Goal: Information Seeking & Learning: Learn about a topic

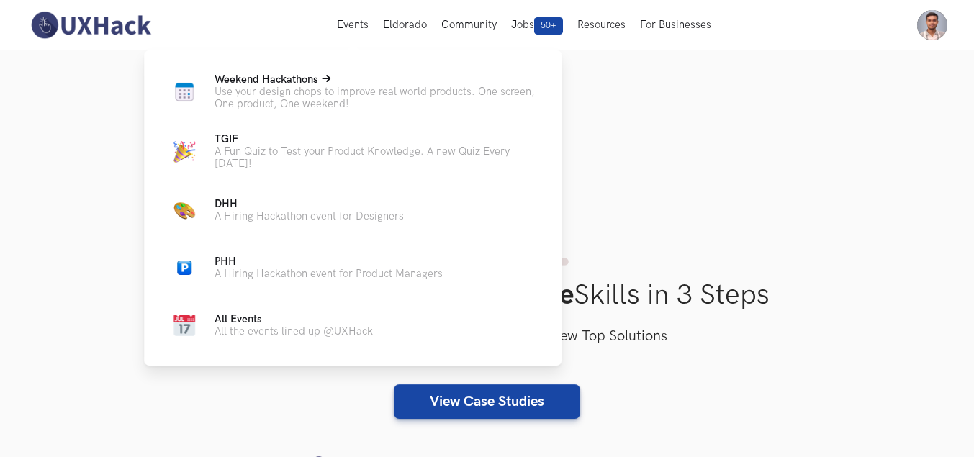
click at [266, 76] on span "Weekend Hackathons Live" at bounding box center [266, 79] width 104 height 12
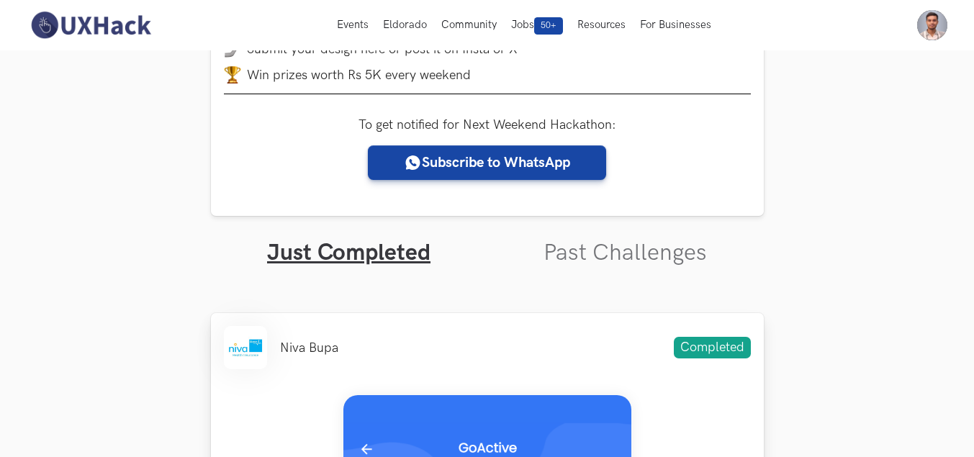
scroll to position [216, 0]
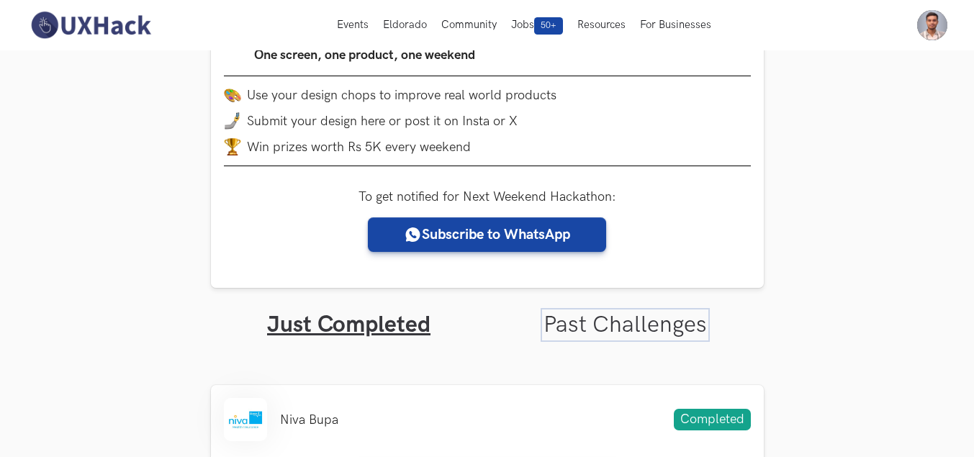
click at [619, 326] on link "Past Challenges" at bounding box center [624, 325] width 163 height 28
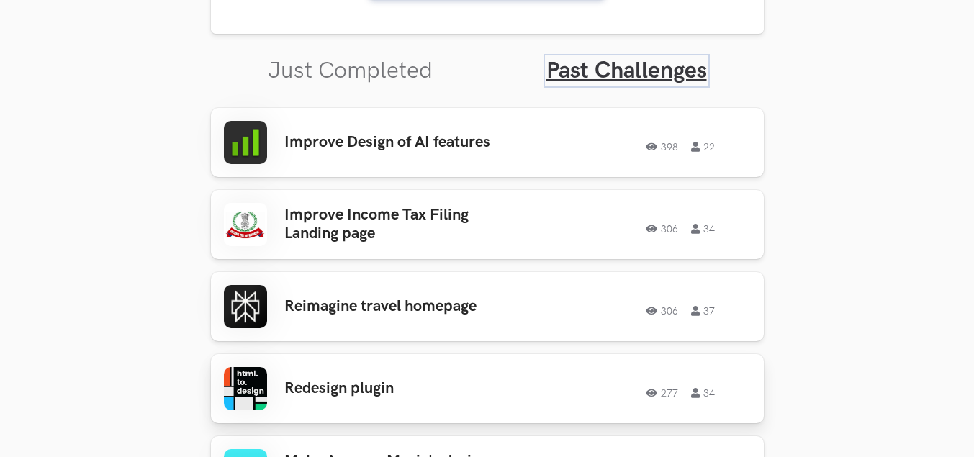
scroll to position [504, 0]
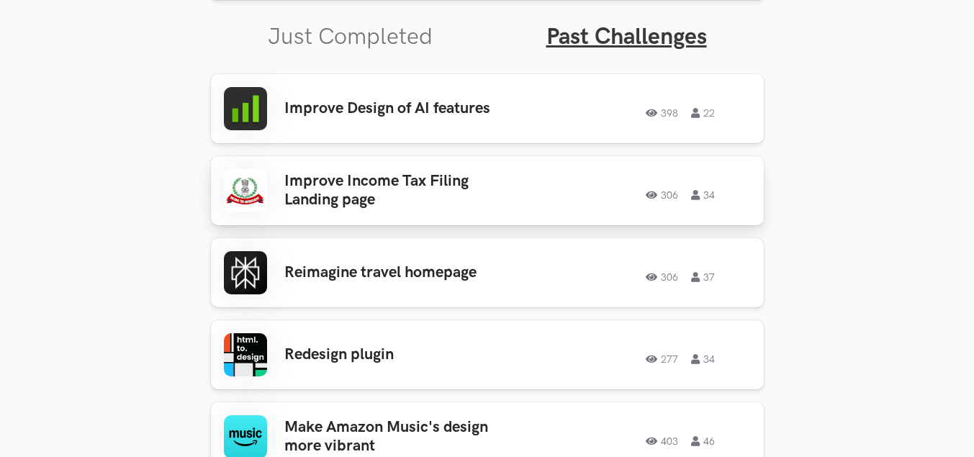
click at [424, 201] on h3 "Improve Income Tax Filing Landing page" at bounding box center [396, 191] width 225 height 38
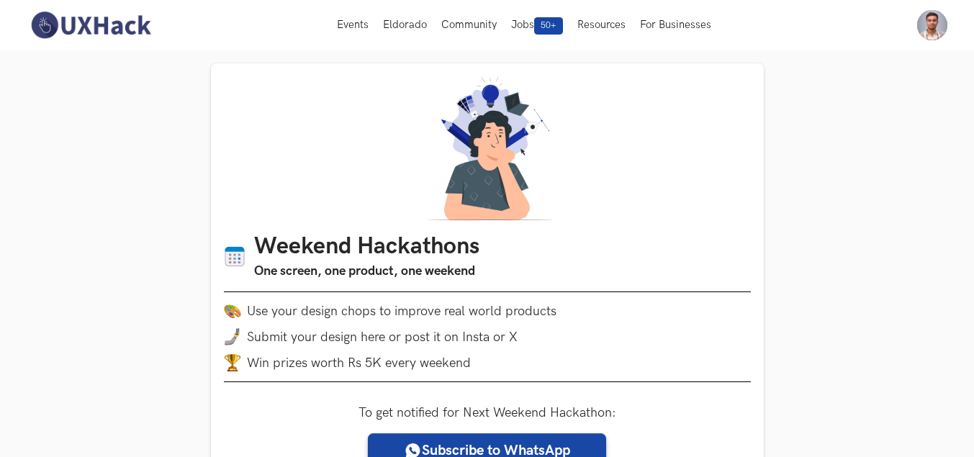
scroll to position [432, 0]
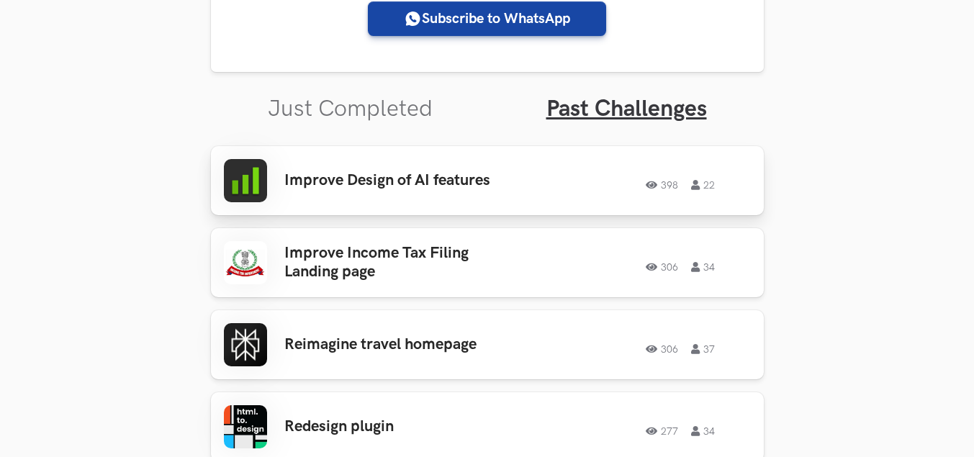
click at [345, 188] on h3 "Improve Design of AI features" at bounding box center [396, 180] width 225 height 19
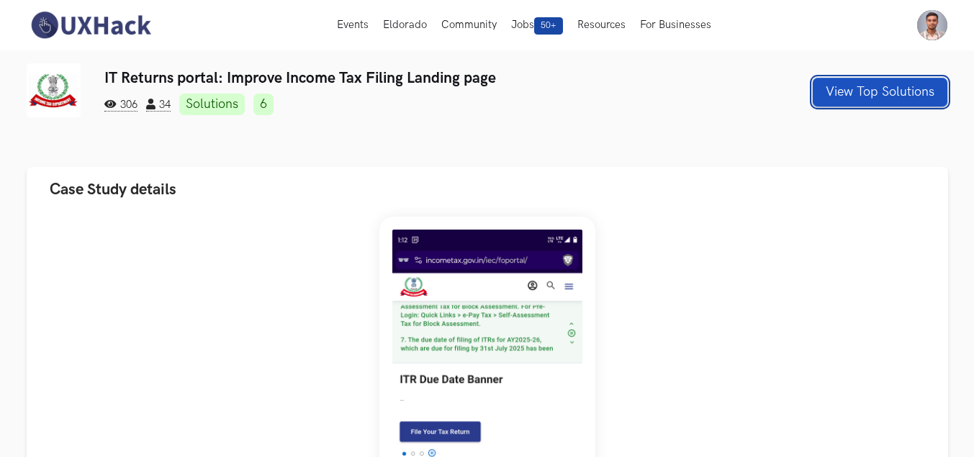
click at [856, 97] on button "View Top Solutions" at bounding box center [879, 92] width 135 height 29
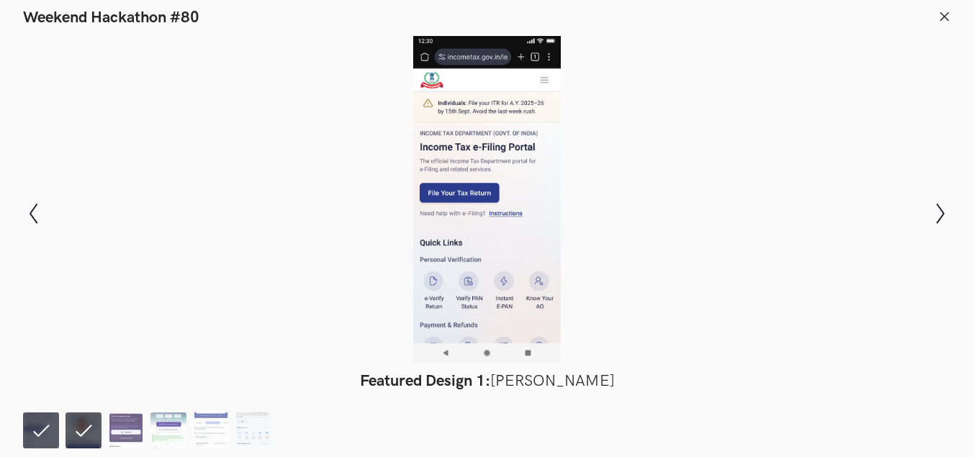
click at [37, 429] on li at bounding box center [41, 430] width 36 height 36
click at [88, 434] on li at bounding box center [83, 430] width 36 height 36
click at [119, 430] on img at bounding box center [126, 430] width 36 height 36
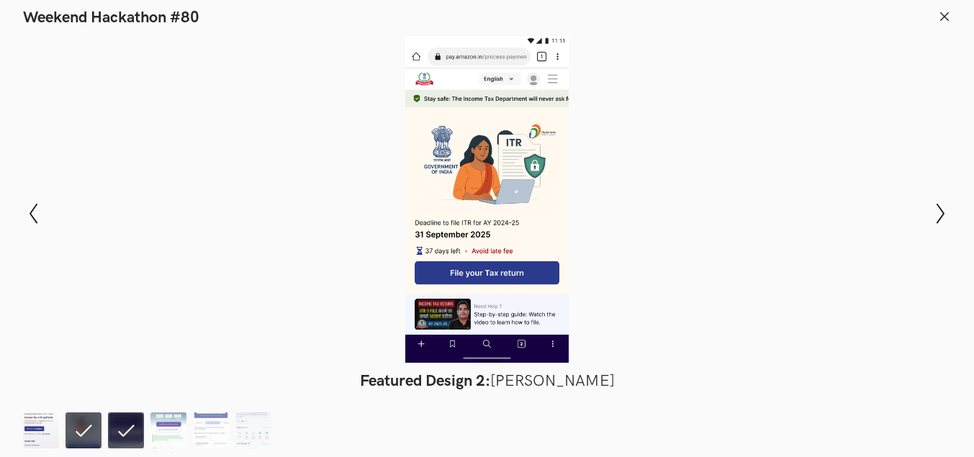
click at [24, 434] on img at bounding box center [41, 430] width 36 height 36
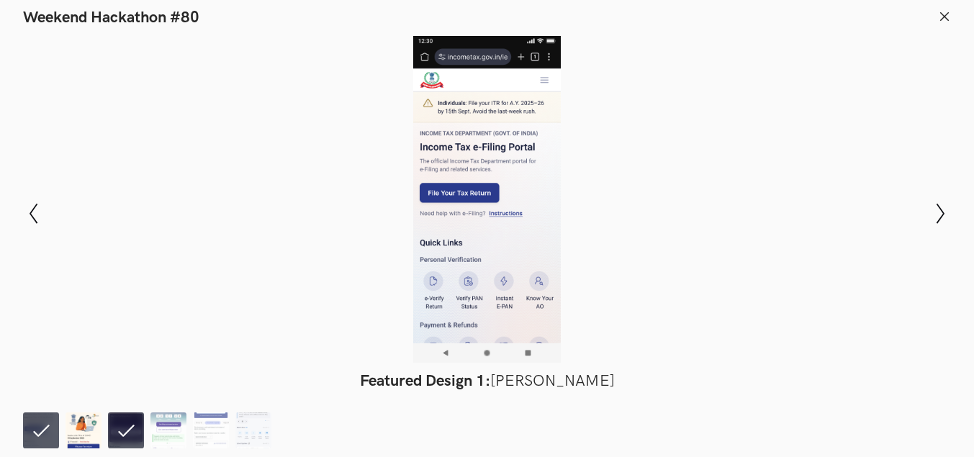
click at [85, 434] on img at bounding box center [83, 430] width 36 height 36
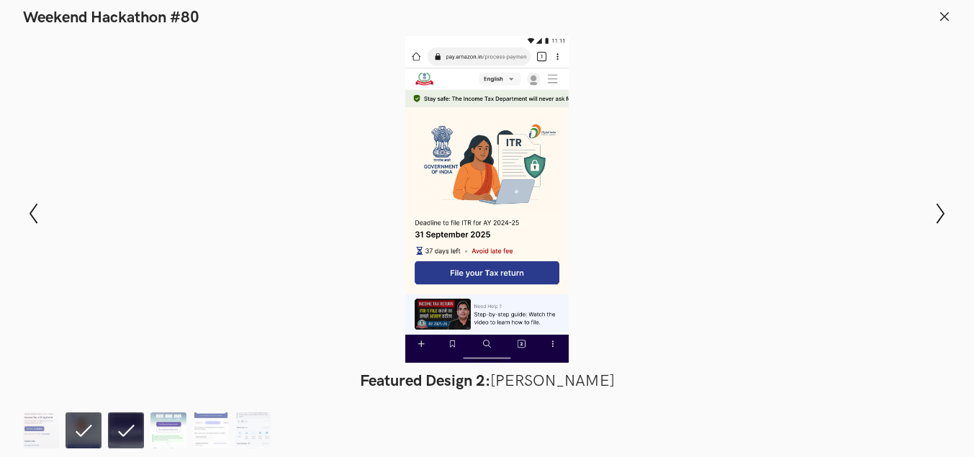
click at [118, 425] on li at bounding box center [126, 430] width 36 height 36
click at [133, 429] on li at bounding box center [126, 430] width 36 height 36
click at [189, 430] on ol at bounding box center [150, 430] width 255 height 36
click at [183, 429] on img at bounding box center [168, 430] width 36 height 36
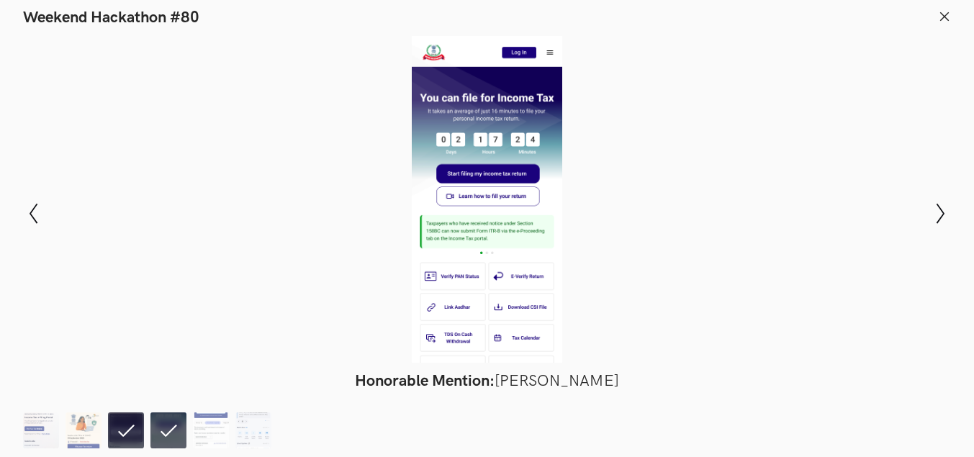
click at [137, 430] on li at bounding box center [126, 430] width 36 height 36
click at [135, 430] on li at bounding box center [126, 430] width 36 height 36
click at [135, 431] on li at bounding box center [126, 430] width 36 height 36
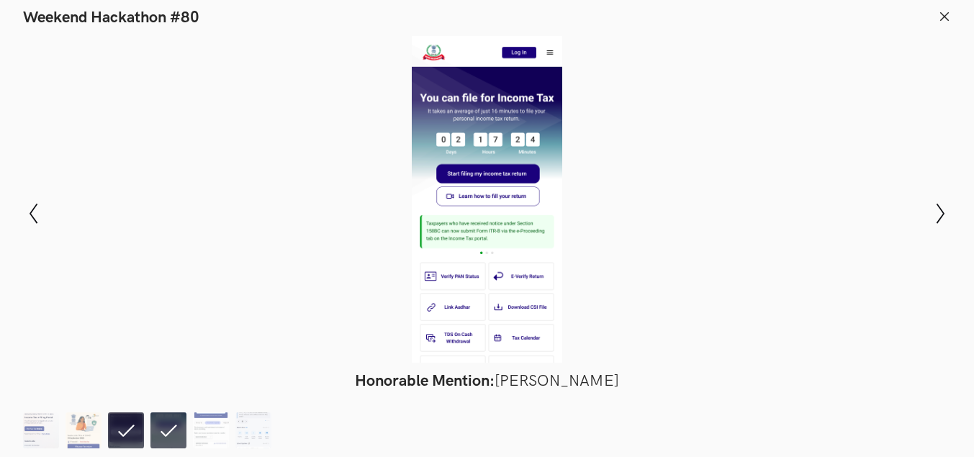
click at [135, 431] on li at bounding box center [126, 430] width 36 height 36
click at [193, 432] on img at bounding box center [211, 430] width 36 height 36
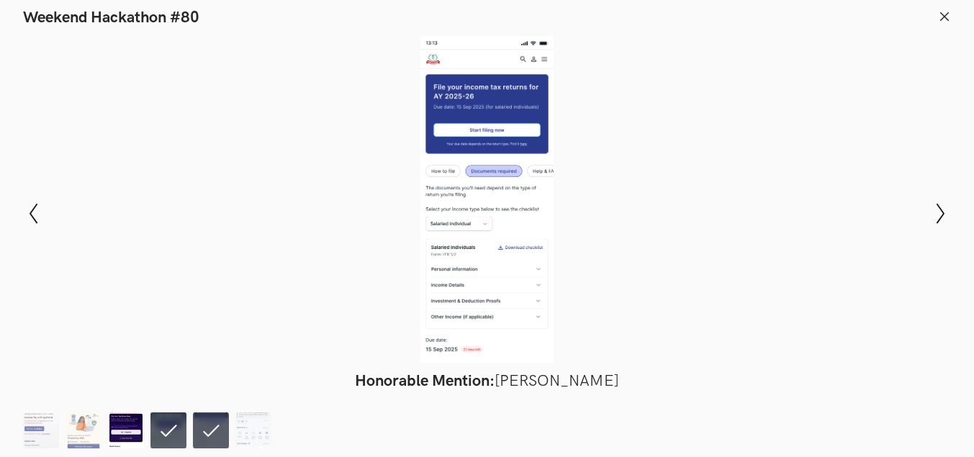
click at [130, 423] on img at bounding box center [126, 430] width 36 height 36
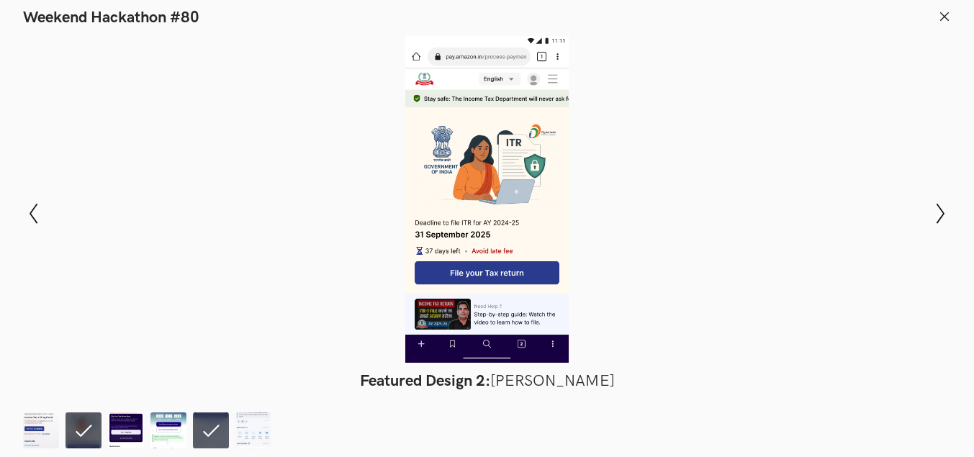
drag, startPoint x: 494, startPoint y: 169, endPoint x: 699, endPoint y: -53, distance: 303.0
click at [722, 187] on div at bounding box center [487, 199] width 869 height 327
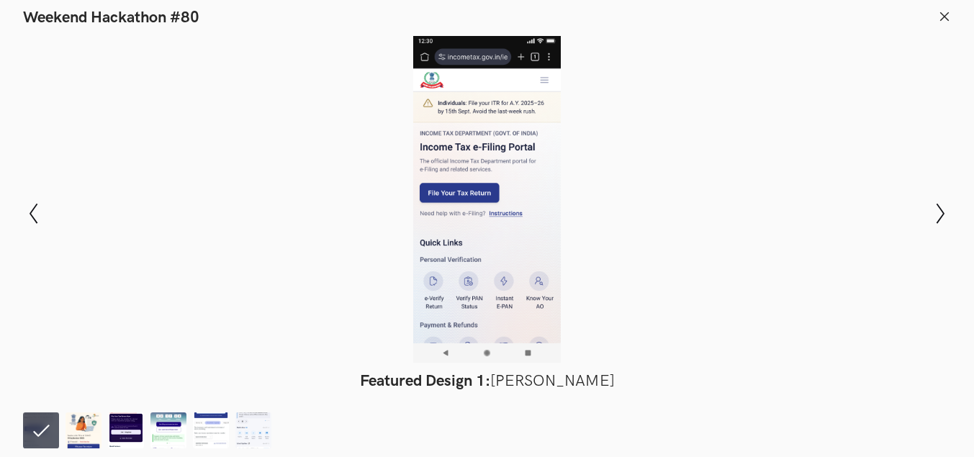
click at [380, 318] on div at bounding box center [487, 199] width 869 height 327
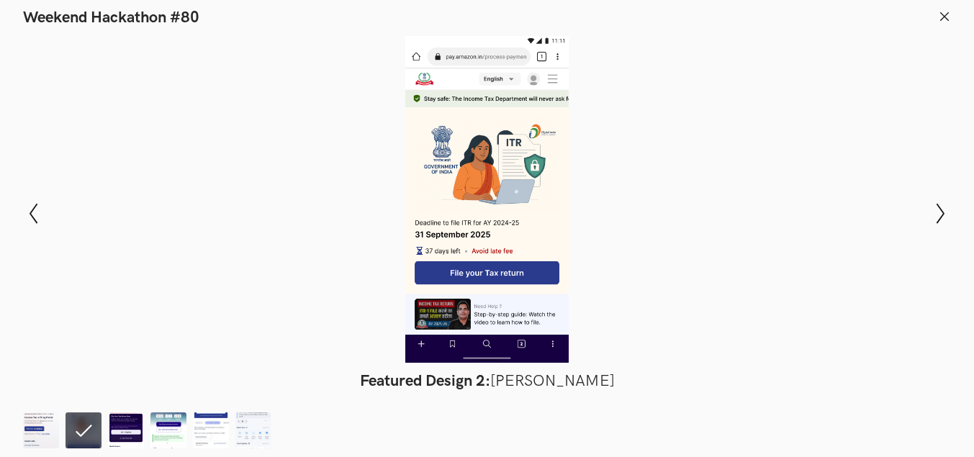
scroll to position [0, 29]
click at [815, 262] on div at bounding box center [487, 199] width 869 height 327
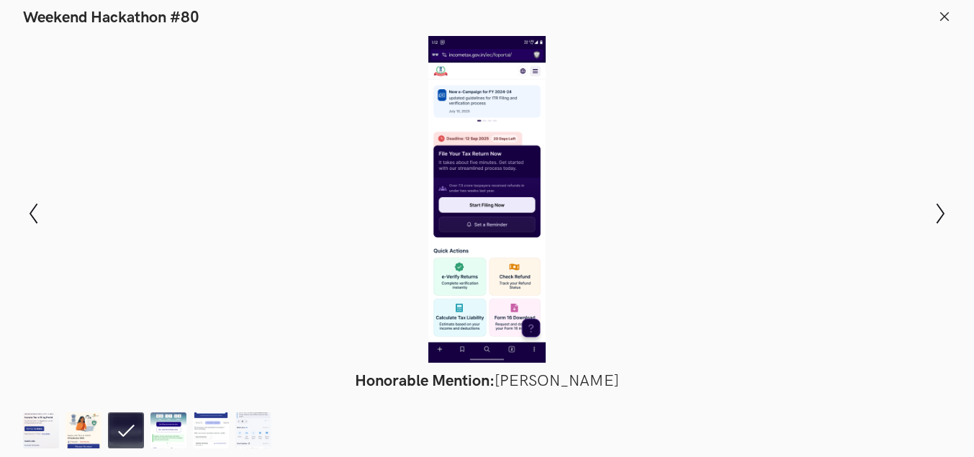
scroll to position [0, 30]
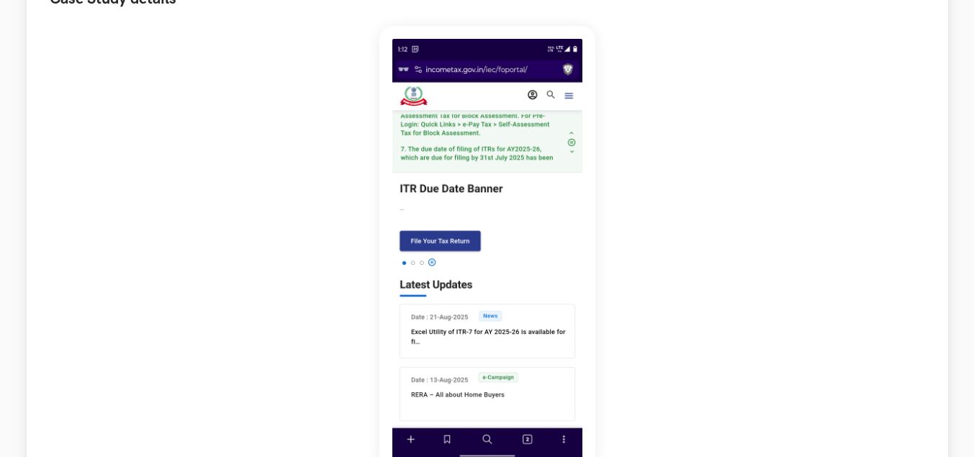
scroll to position [216, 0]
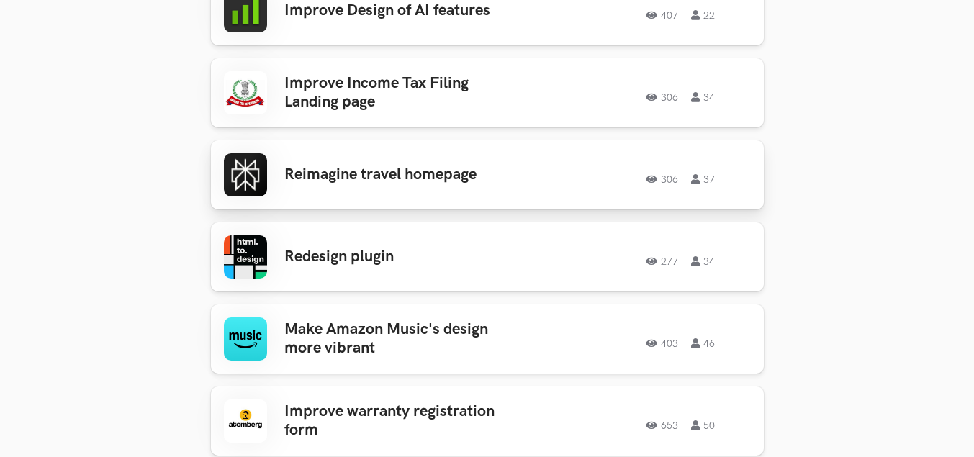
scroll to position [627, 0]
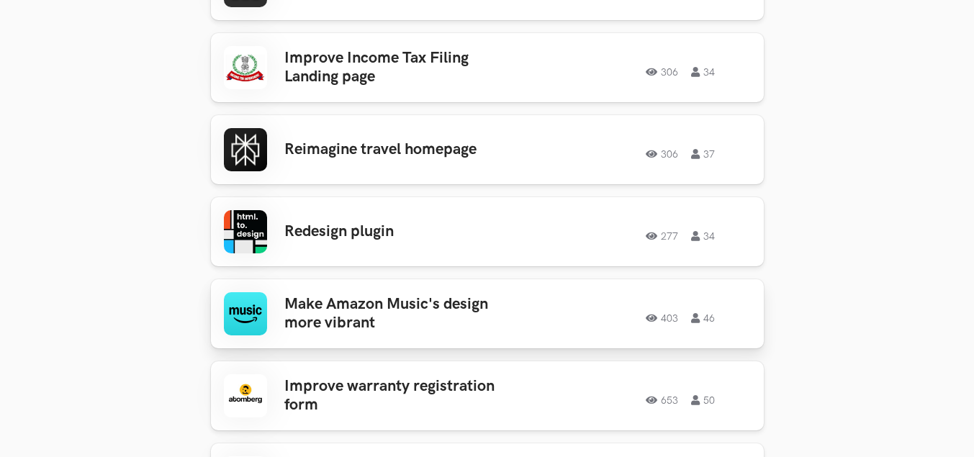
click at [365, 319] on h3 "Make Amazon Music's design more vibrant" at bounding box center [396, 314] width 225 height 38
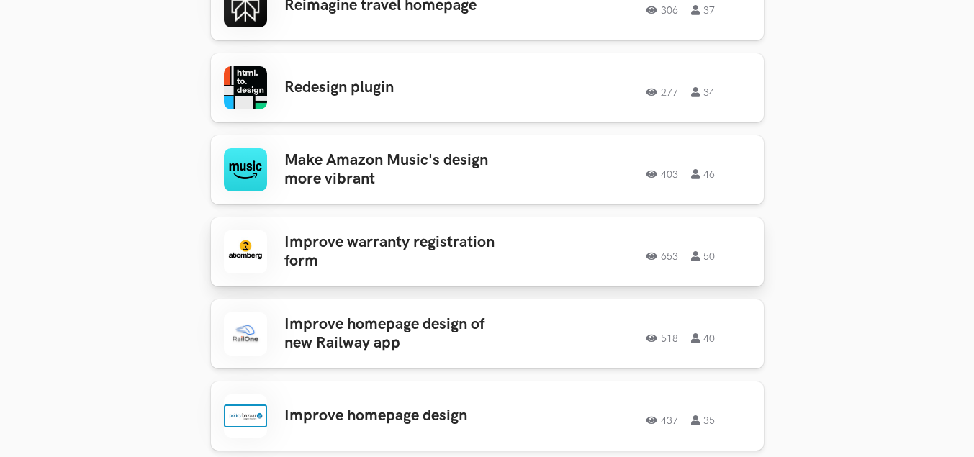
click at [368, 260] on h3 "Improve warranty registration form" at bounding box center [396, 252] width 225 height 38
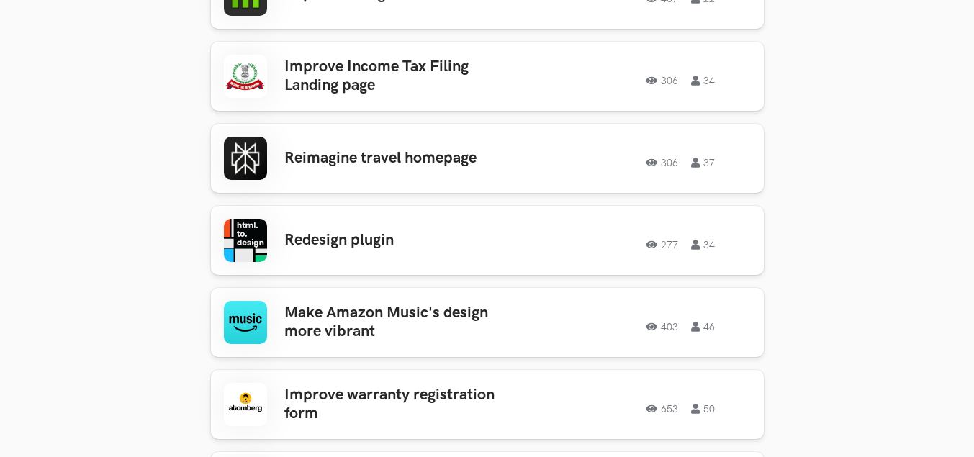
scroll to position [843, 0]
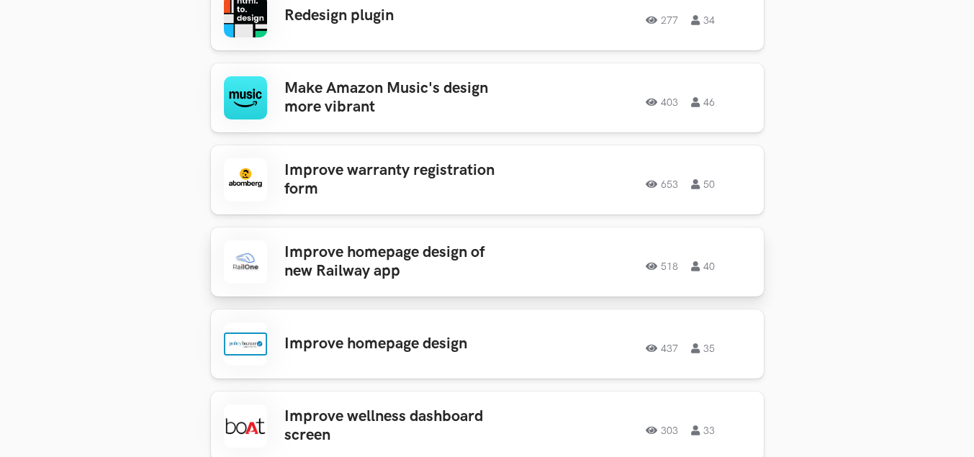
click at [361, 244] on h3 "Improve homepage design of new Railway app" at bounding box center [396, 262] width 225 height 38
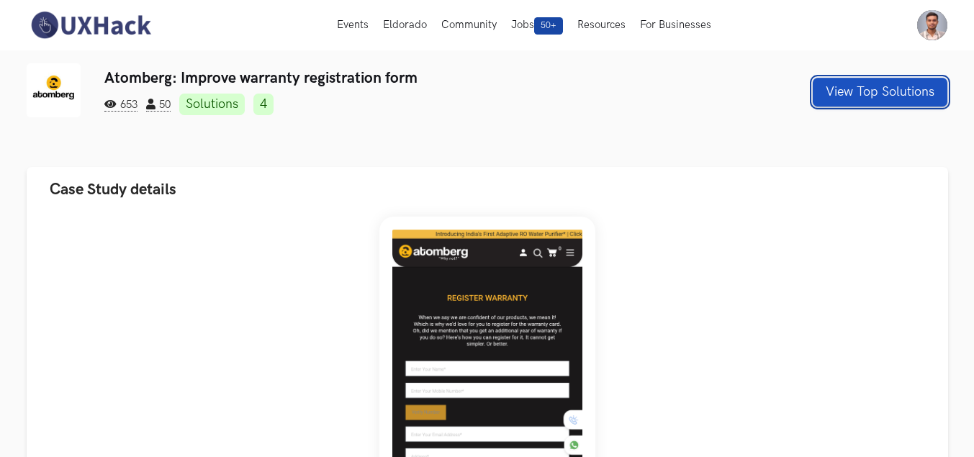
click at [912, 94] on button "View Top Solutions" at bounding box center [879, 92] width 135 height 29
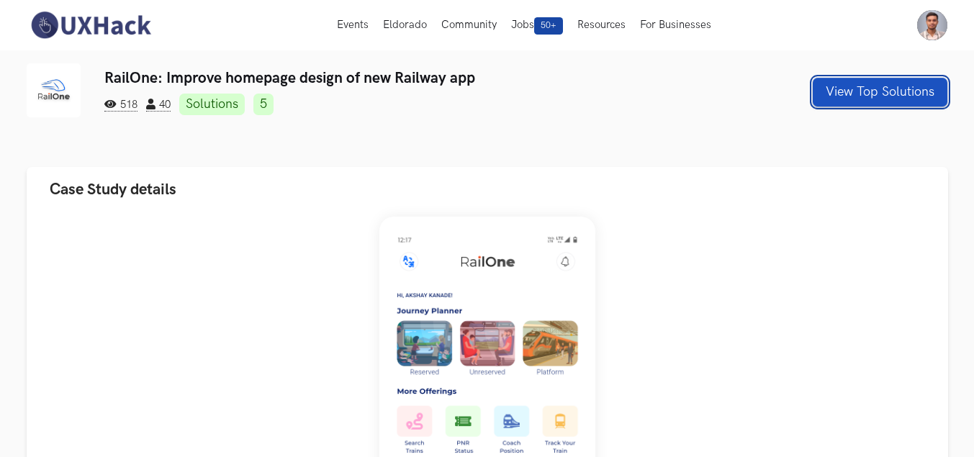
click at [889, 96] on button "View Top Solutions" at bounding box center [879, 92] width 135 height 29
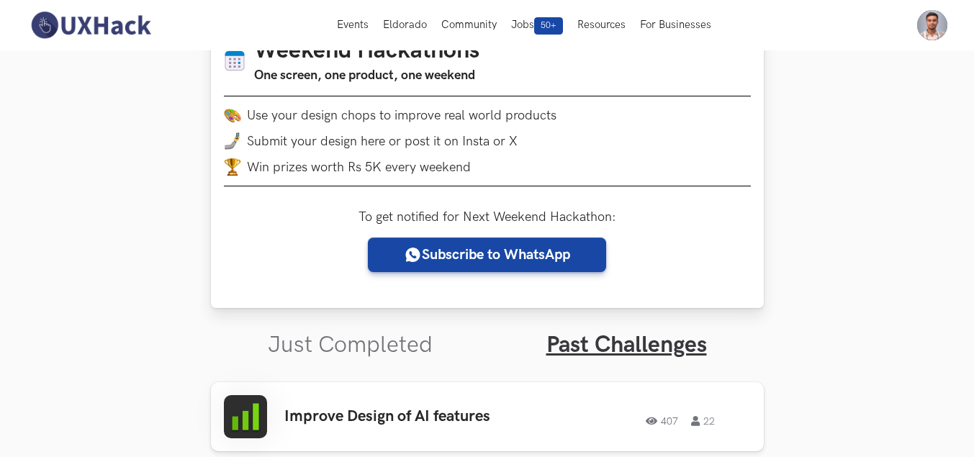
scroll to position [360, 0]
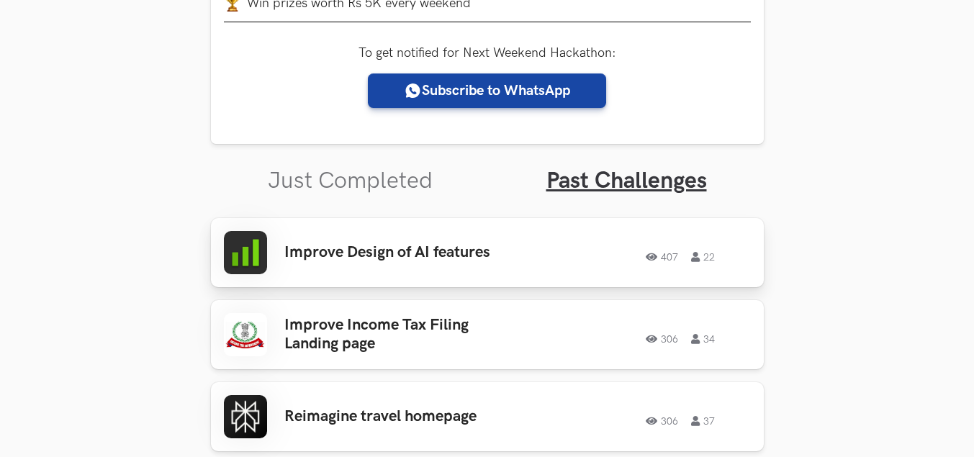
click at [483, 255] on h3 "Improve Design of AI features" at bounding box center [396, 252] width 225 height 19
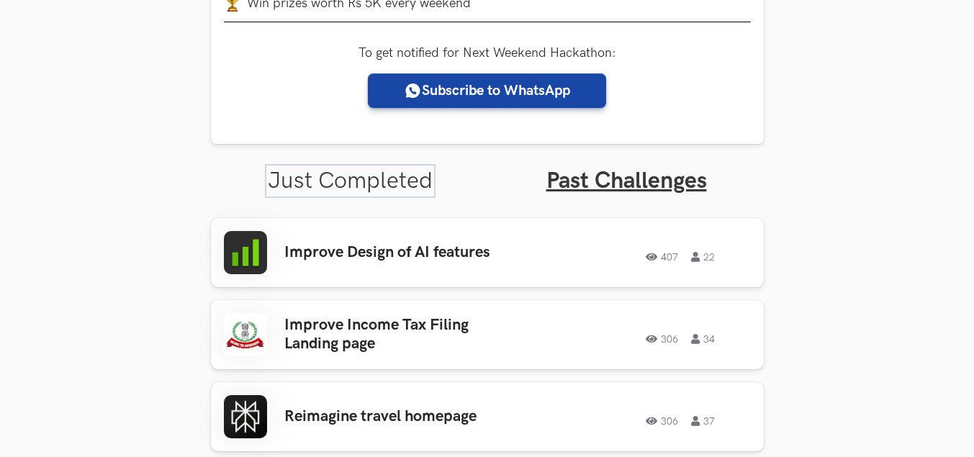
click at [353, 187] on link "Just Completed" at bounding box center [350, 181] width 165 height 28
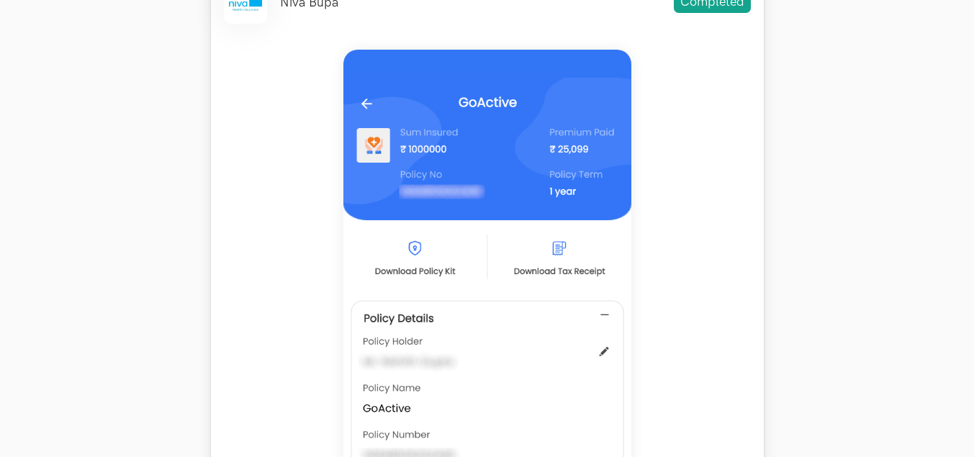
scroll to position [648, 0]
